Goal: Check status

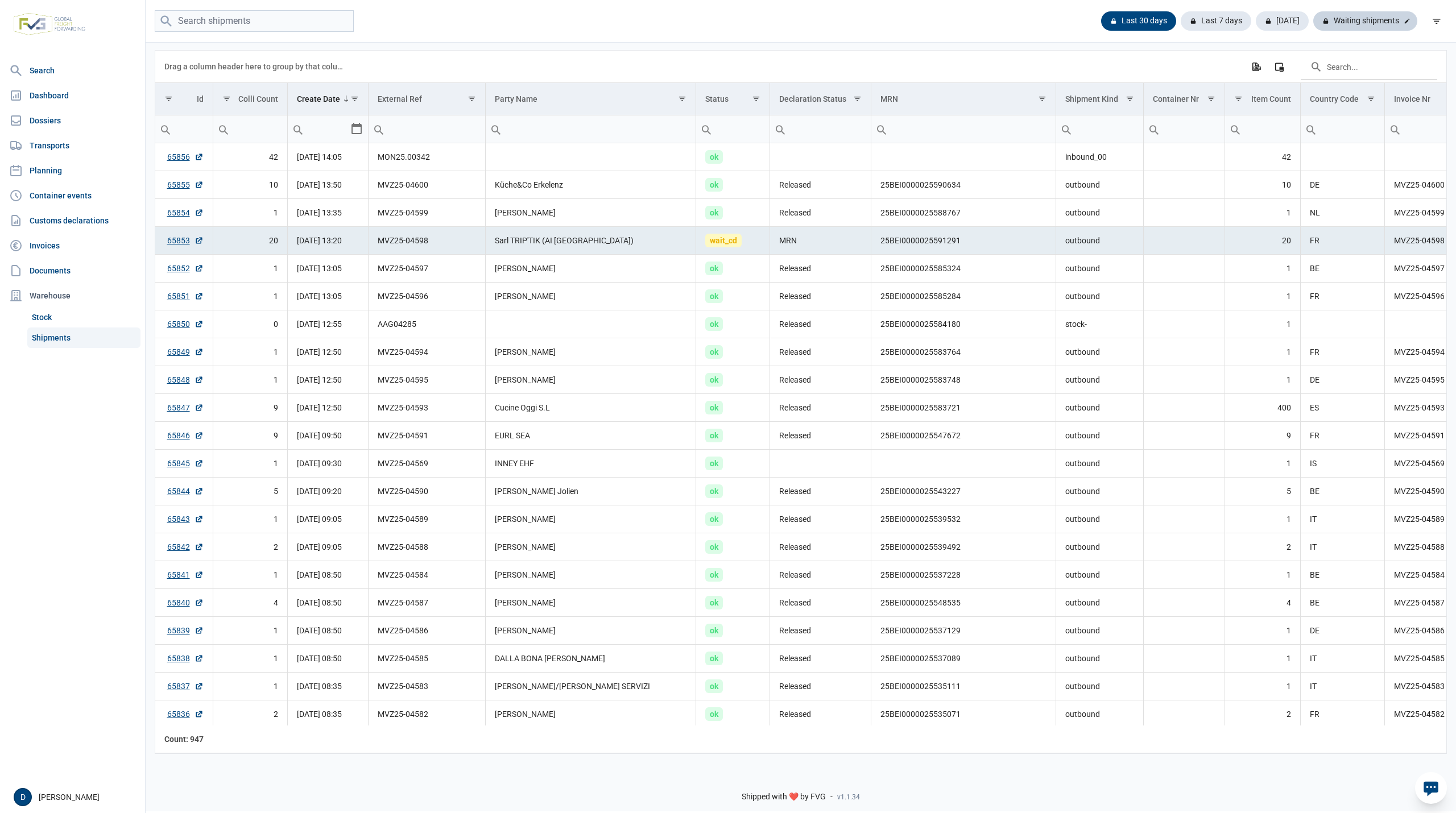
click at [1369, 14] on div "Waiting shipments" at bounding box center [1365, 21] width 104 height 20
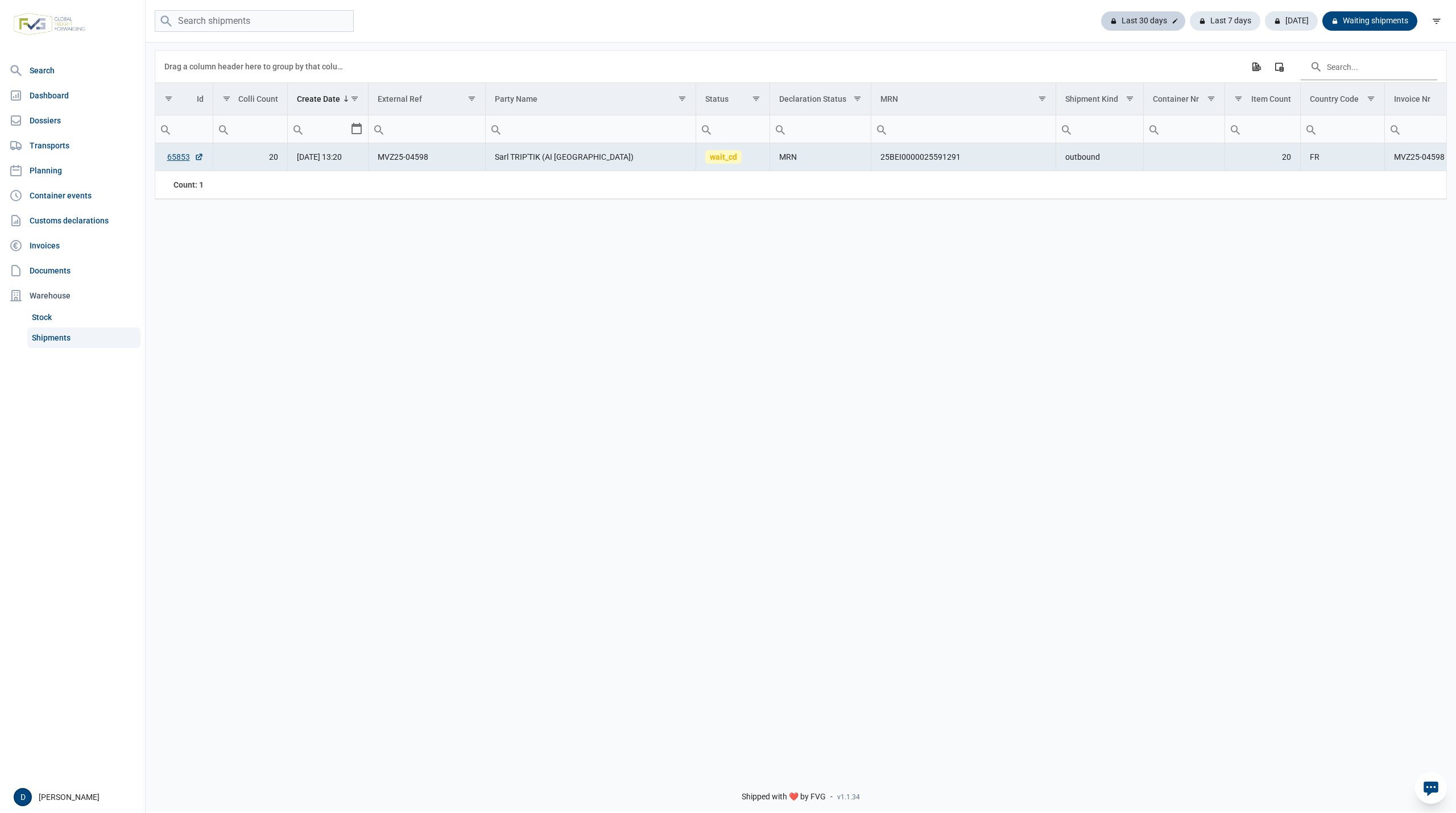
click at [1190, 16] on div "Last 30 days" at bounding box center [1225, 21] width 70 height 20
